Goal: Information Seeking & Learning: Learn about a topic

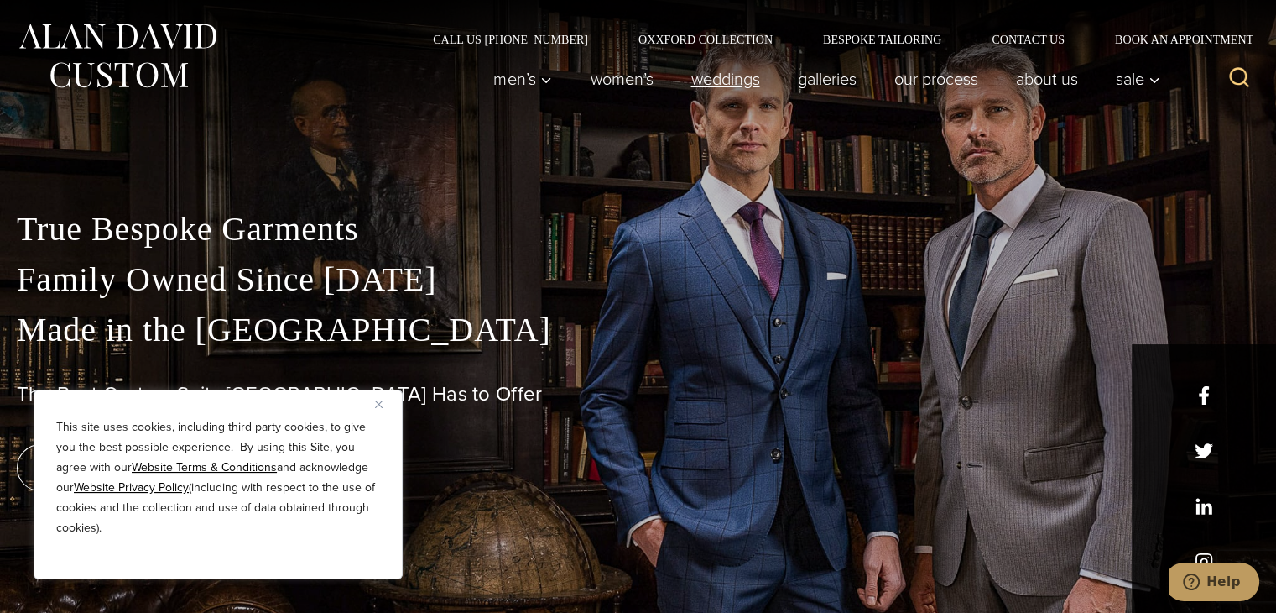
click at [718, 89] on link "weddings" at bounding box center [725, 79] width 107 height 34
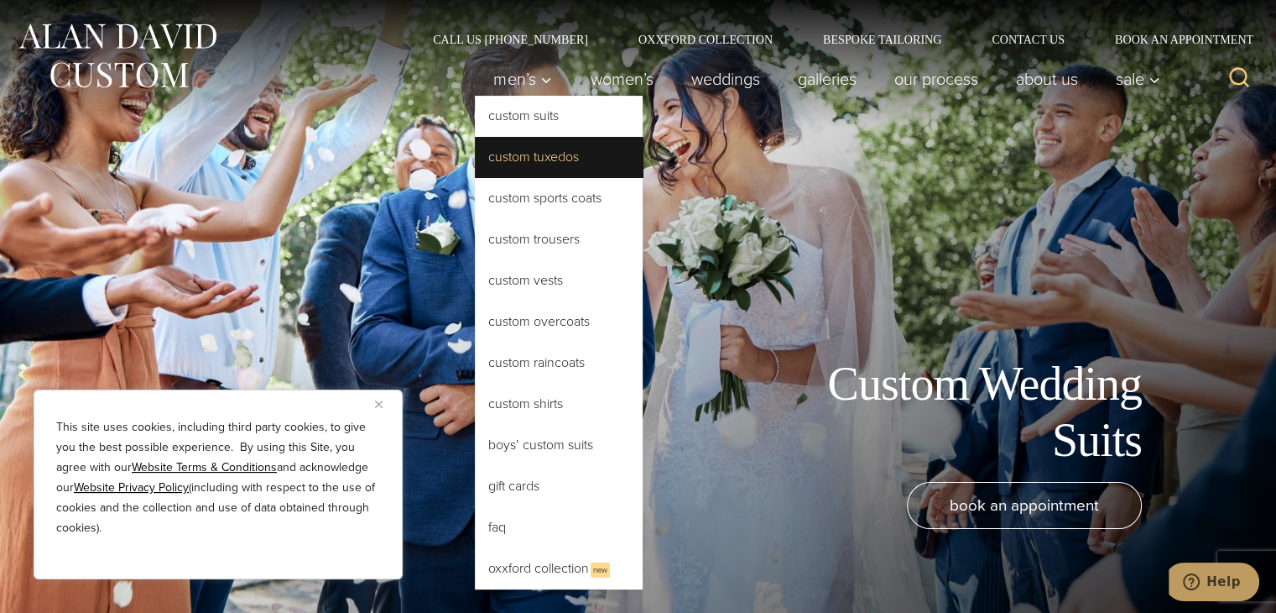
click at [529, 162] on link "Custom Tuxedos" at bounding box center [559, 157] width 168 height 40
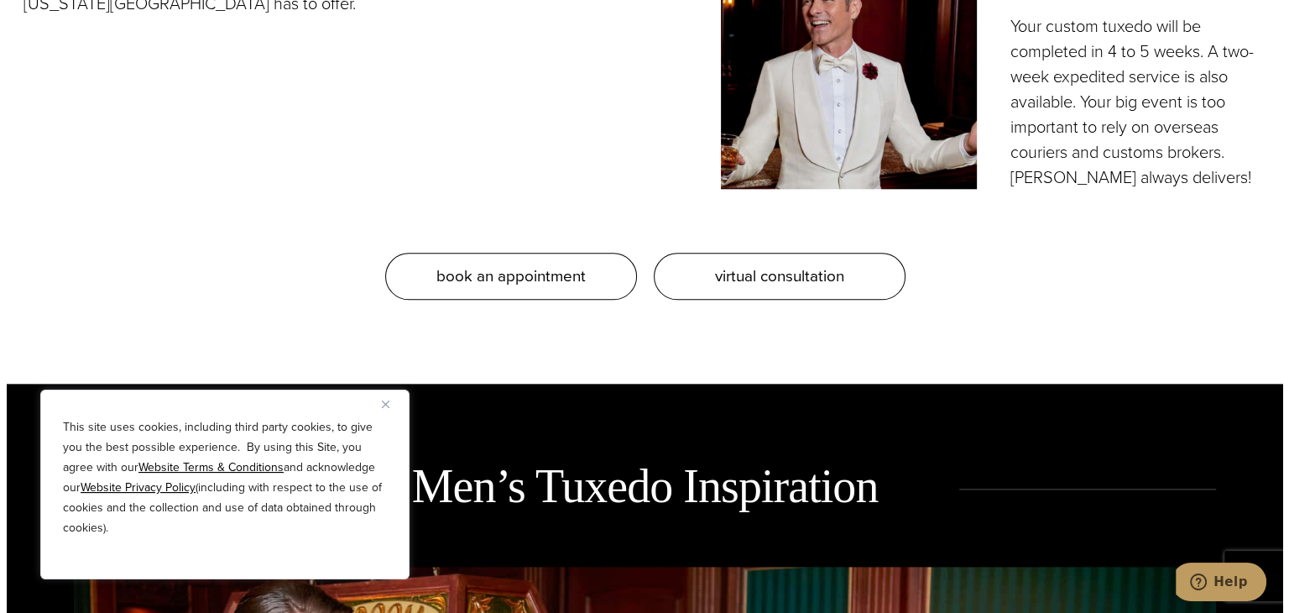
scroll to position [1778, 0]
